Goal: Check status

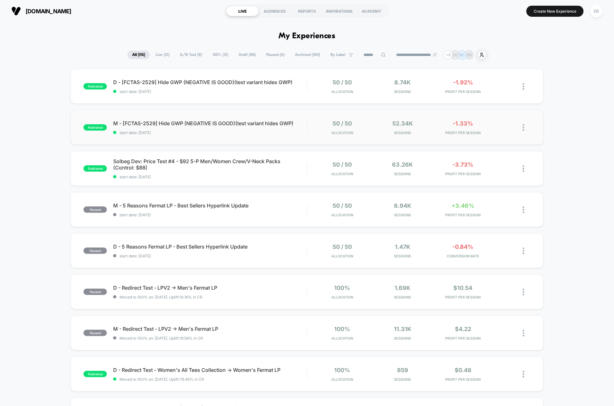
click at [263, 117] on div "published M - [FCTAS-2529] Hide GWP (NEGATIVE IS GOOD)(test variant hides GWP) …" at bounding box center [306, 127] width 472 height 35
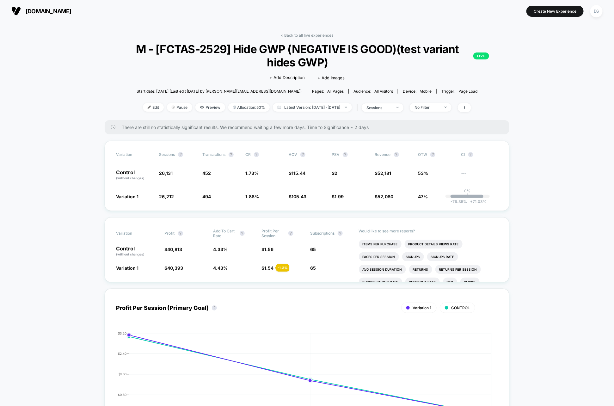
scroll to position [7, 0]
